Goal: Communication & Community: Answer question/provide support

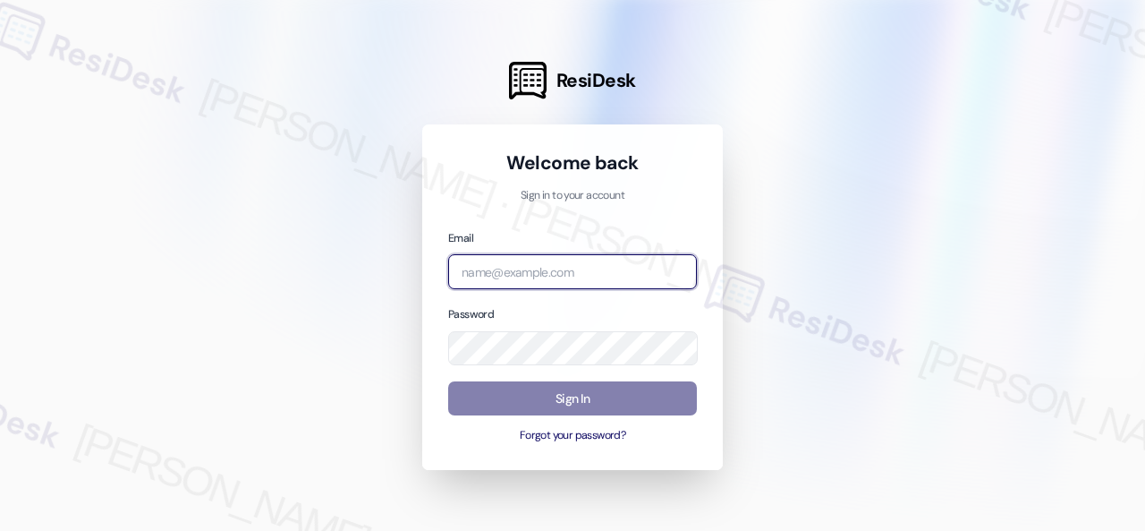
click at [497, 273] on input "email" at bounding box center [572, 271] width 249 height 35
paste input "automated-surveys-birchstone_residential-resen.fifteen@birchstone_[DOMAIN_NAME]"
type input "automated-surveys-birchstone_residential-resen.fifteen@birchstone_[DOMAIN_NAME]"
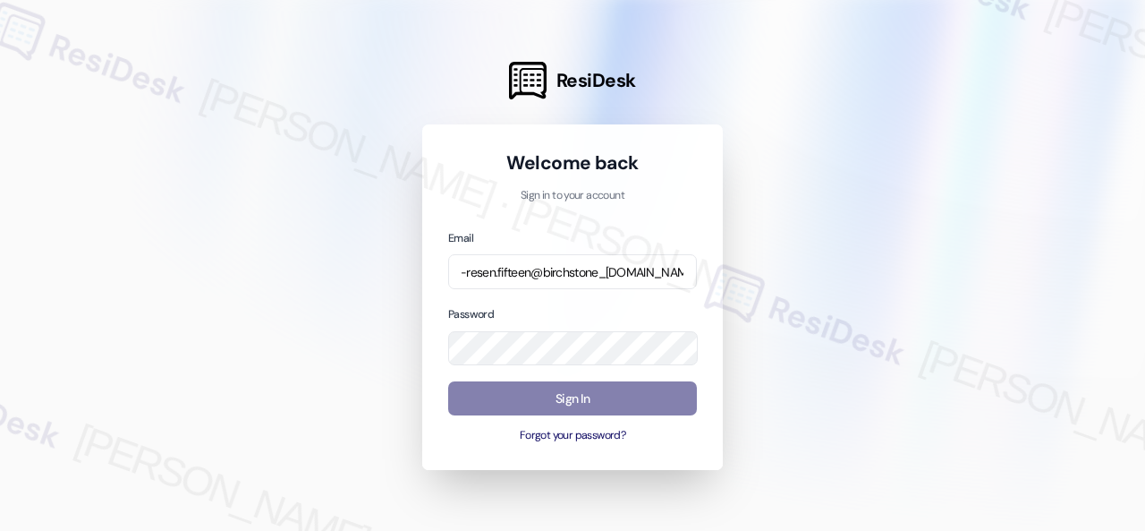
scroll to position [0, 0]
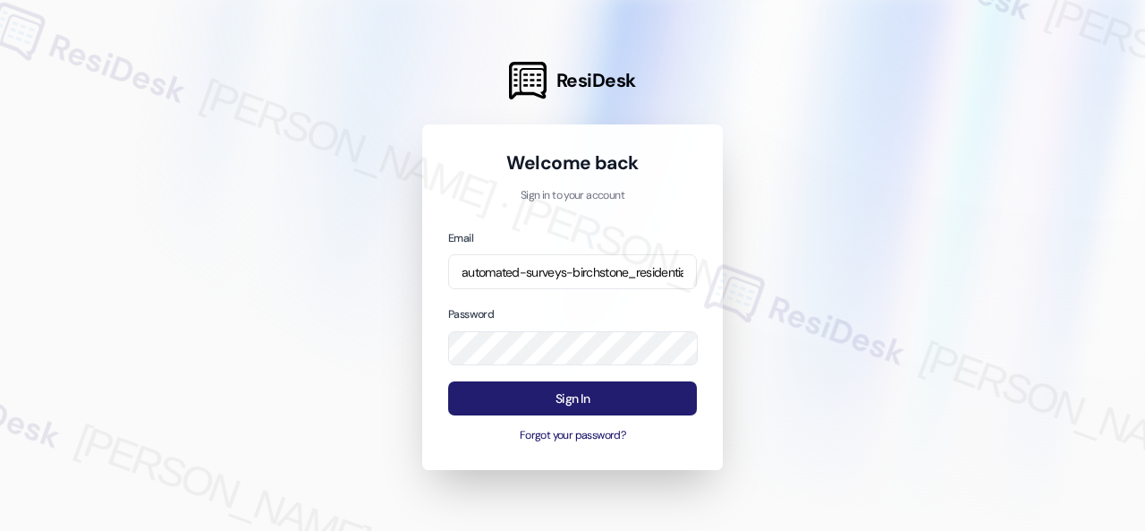
click at [549, 395] on button "Sign In" at bounding box center [572, 398] width 249 height 35
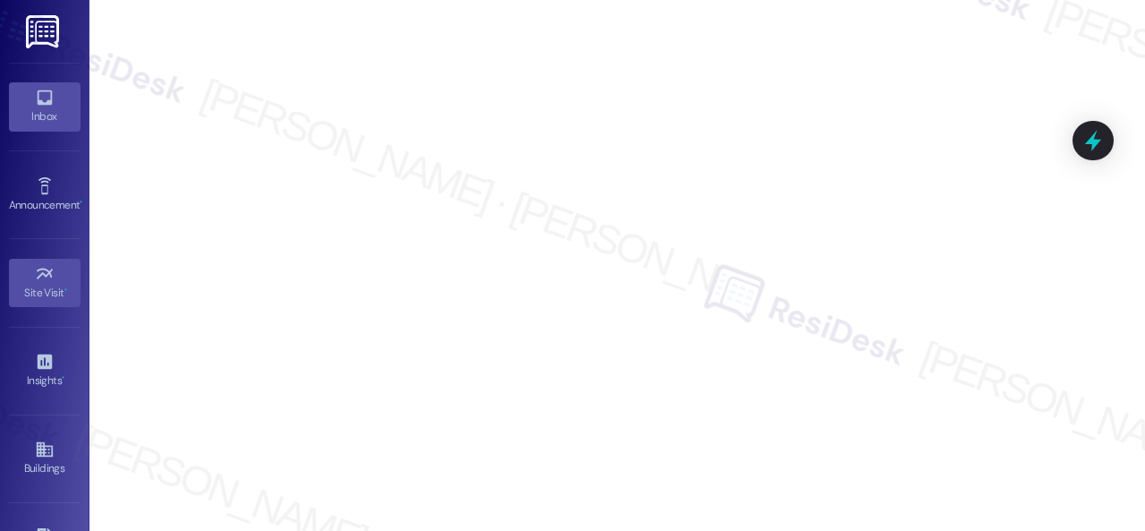
click at [49, 107] on div "Inbox" at bounding box center [44, 116] width 89 height 18
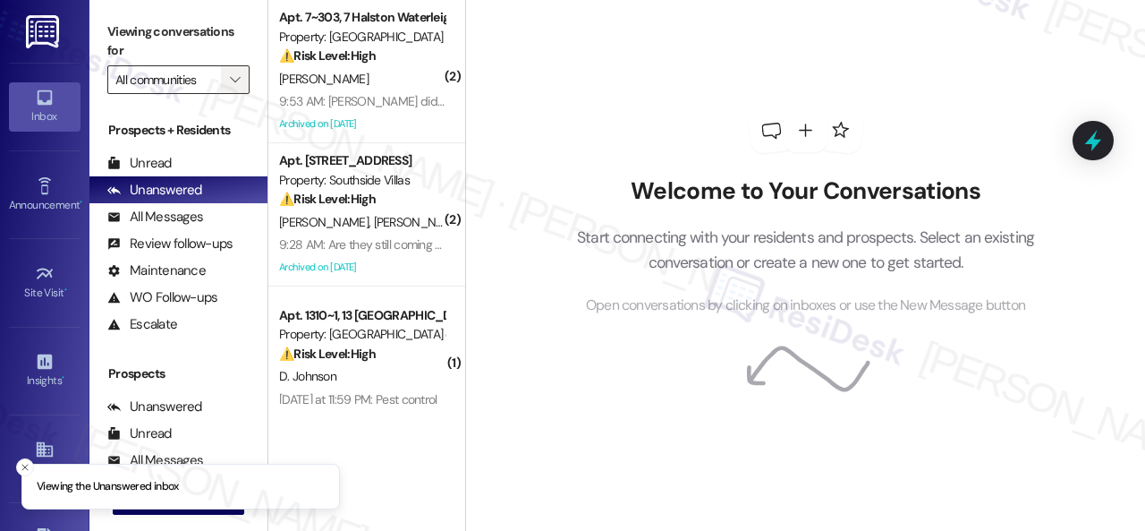
click at [236, 84] on icon "" at bounding box center [235, 79] width 10 height 14
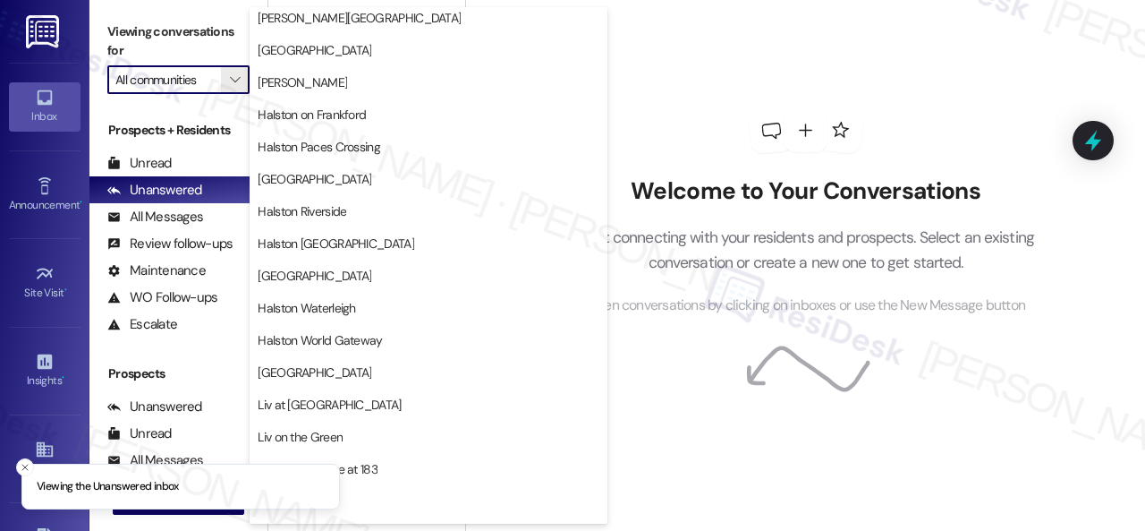
scroll to position [626, 0]
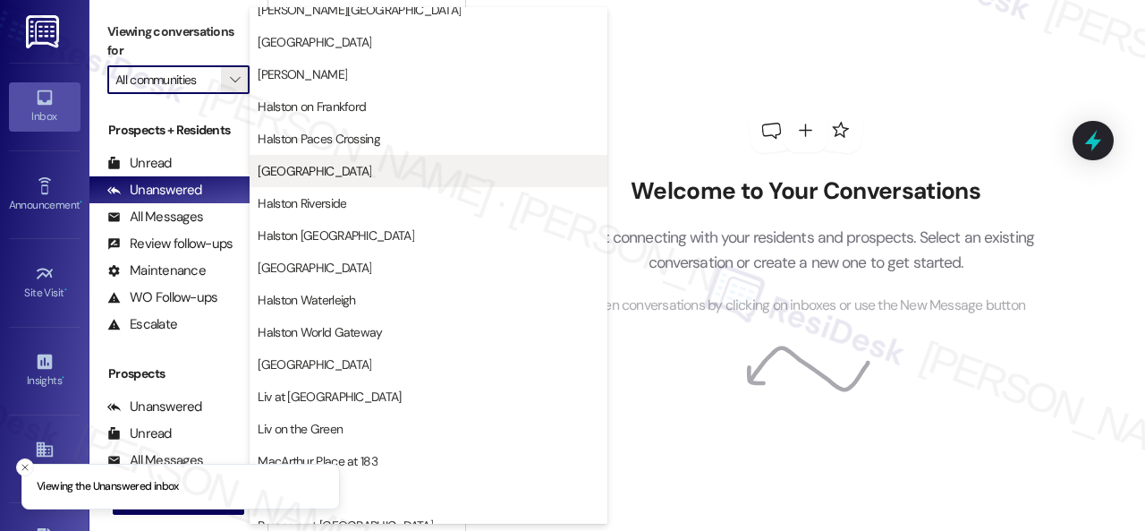
click at [311, 169] on span "[GEOGRAPHIC_DATA]" at bounding box center [315, 171] width 114 height 18
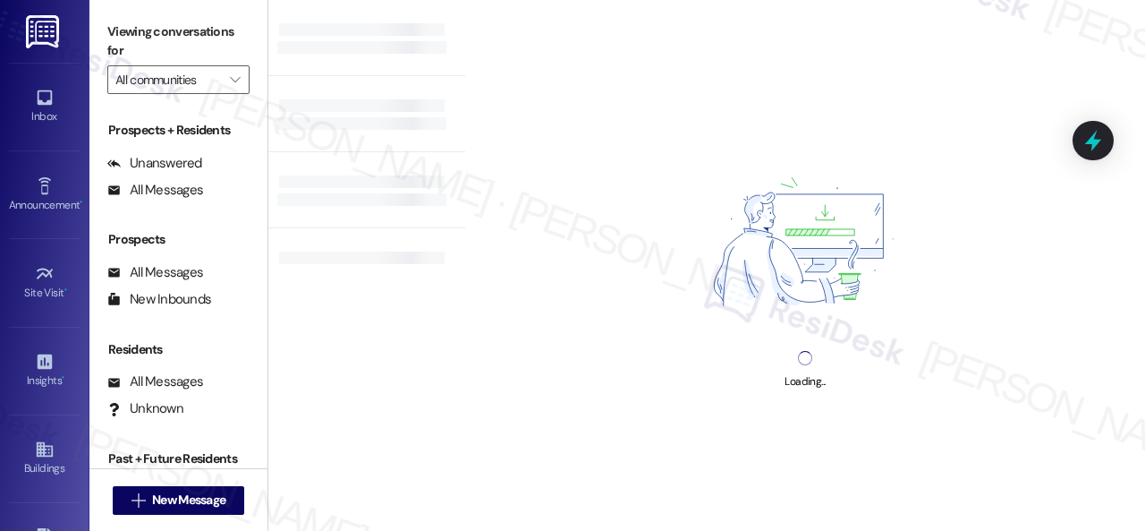
type input "[GEOGRAPHIC_DATA]"
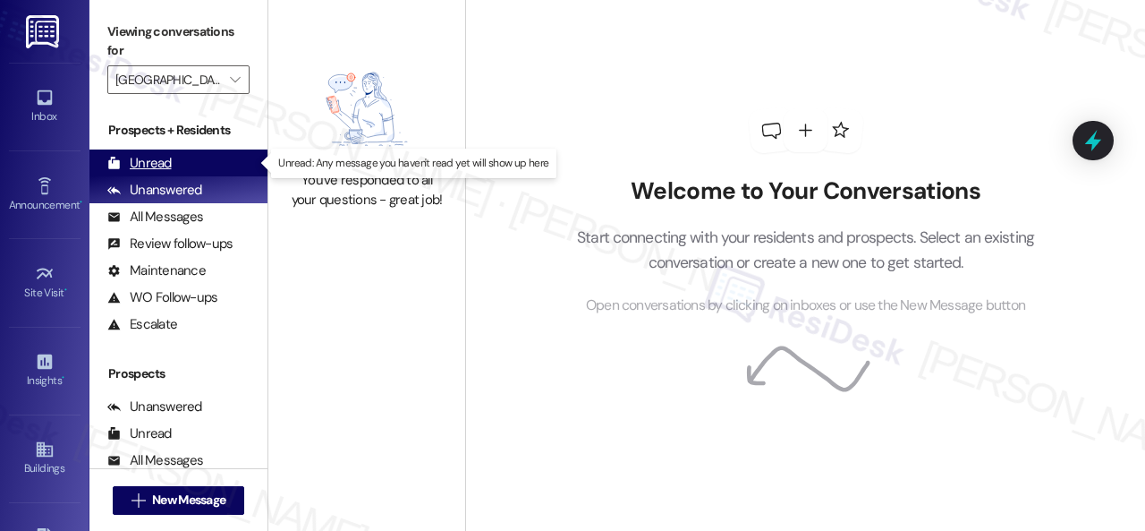
click at [157, 162] on div "Unread" at bounding box center [139, 163] width 64 height 19
